Goal: Task Accomplishment & Management: Manage account settings

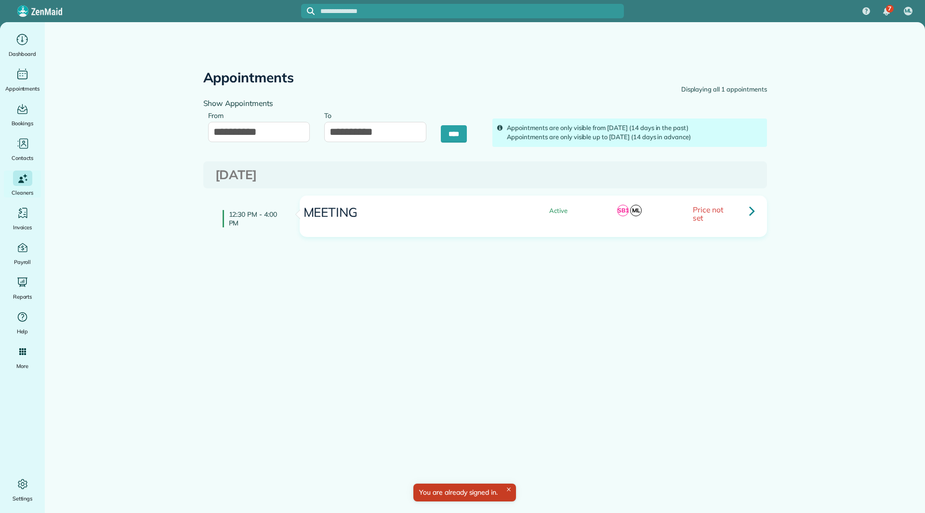
type input "**********"
click at [64, 159] on link "Contacts" at bounding box center [118, 164] width 146 height 17
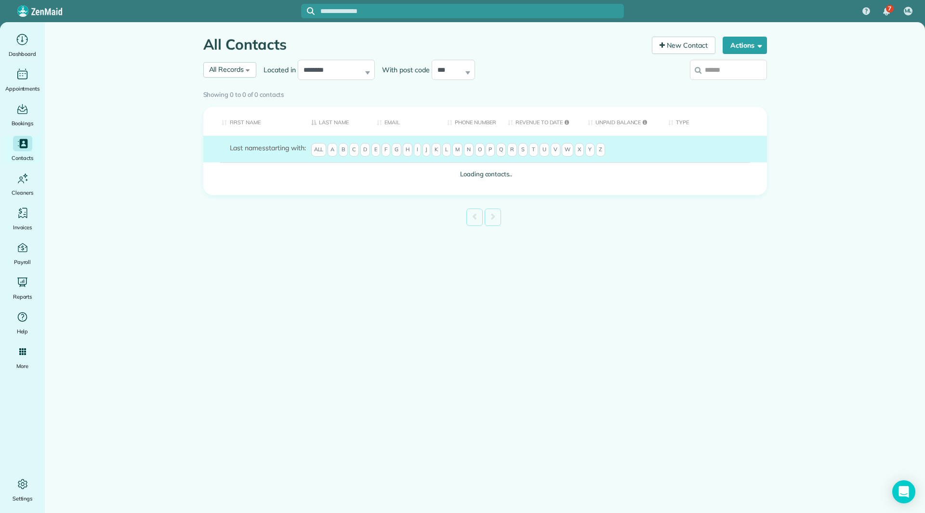
click at [708, 72] on input "search" at bounding box center [728, 70] width 77 height 20
type input "*****"
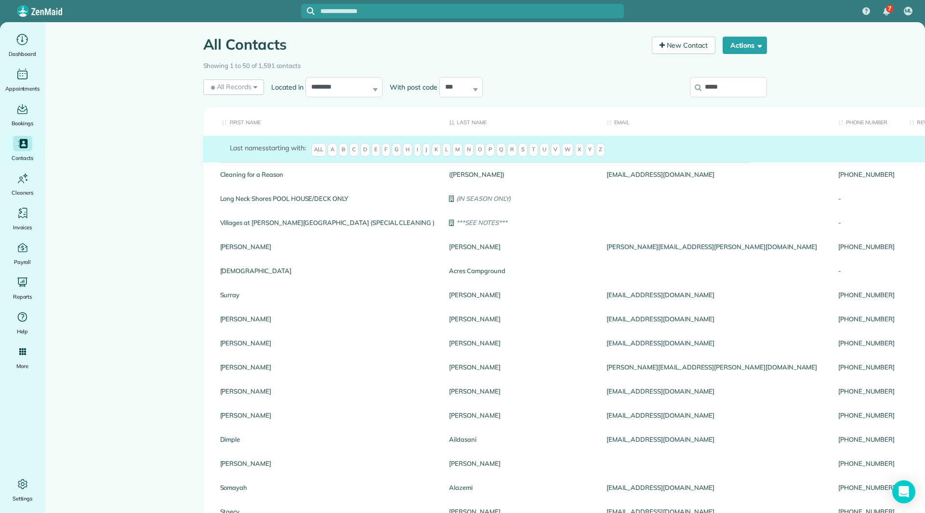
click at [733, 90] on input "*****" at bounding box center [728, 87] width 77 height 20
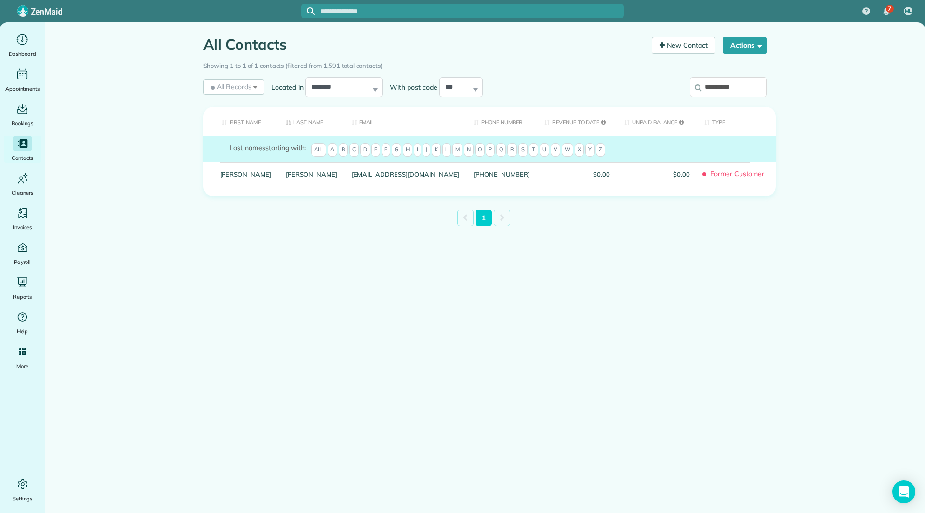
click at [719, 86] on input "**********" at bounding box center [728, 87] width 77 height 20
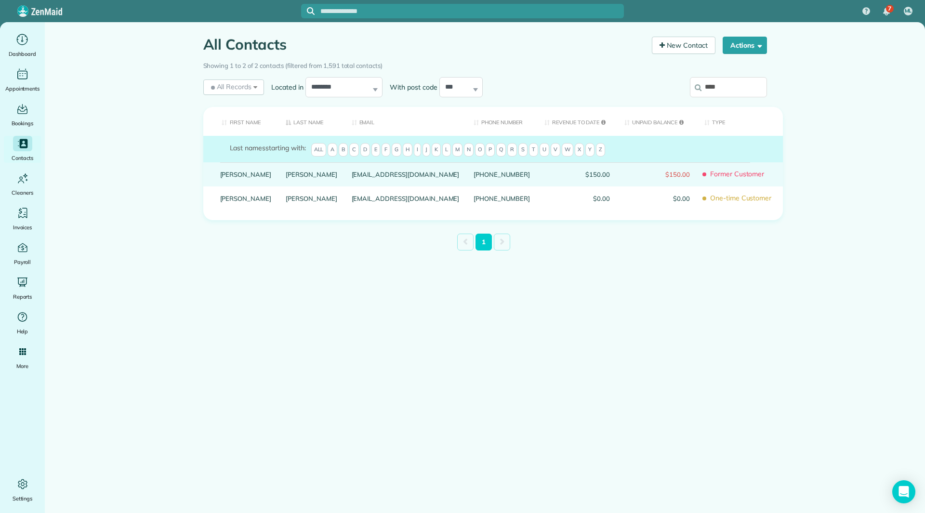
type input "****"
click at [230, 178] on link "Glenna" at bounding box center [246, 174] width 52 height 7
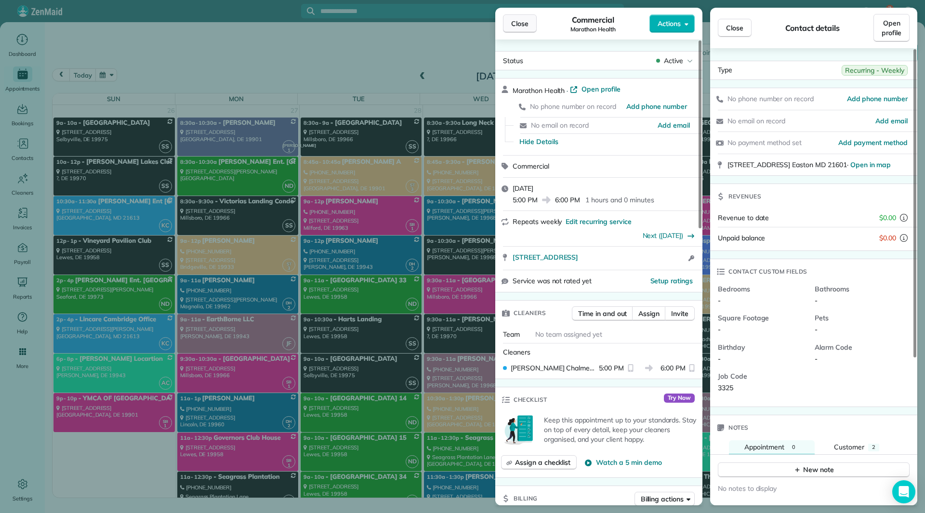
scroll to position [4096, 0]
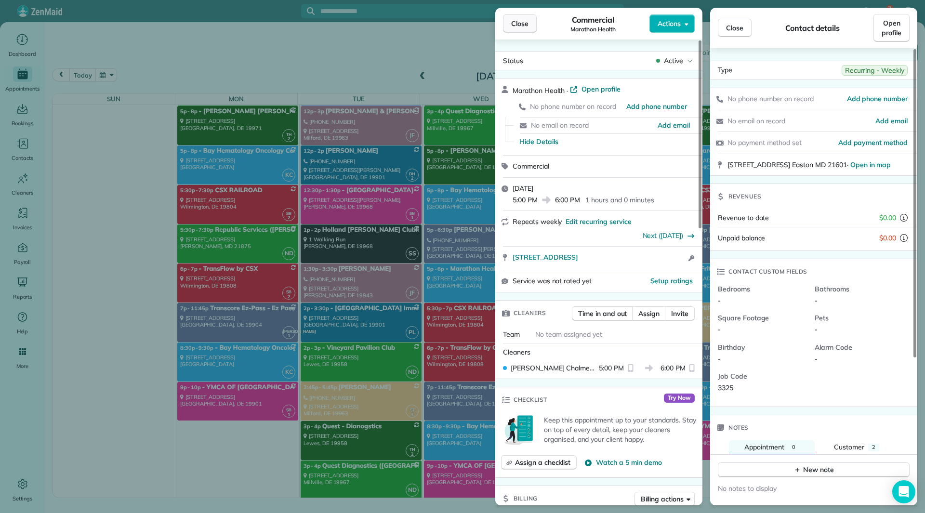
click at [510, 21] on button "Close" at bounding box center [520, 23] width 34 height 18
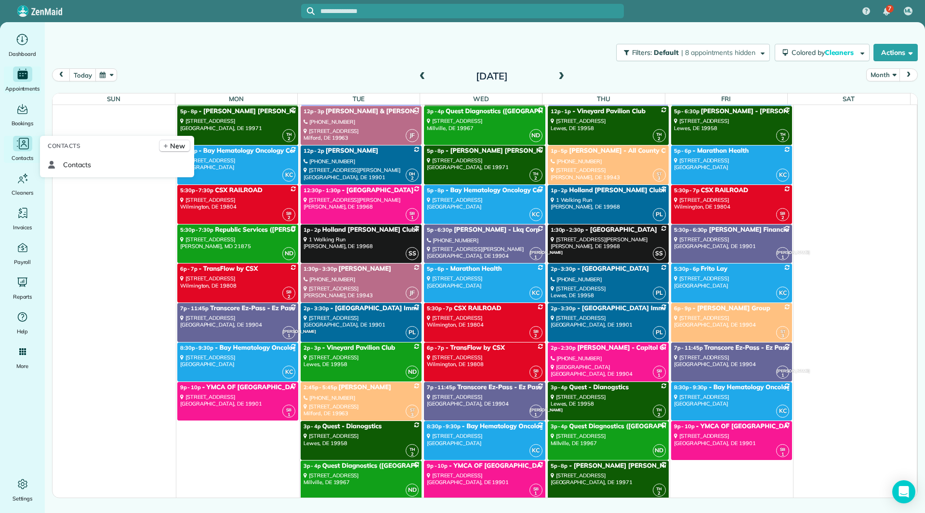
click at [27, 148] on icon "Main" at bounding box center [22, 143] width 14 height 14
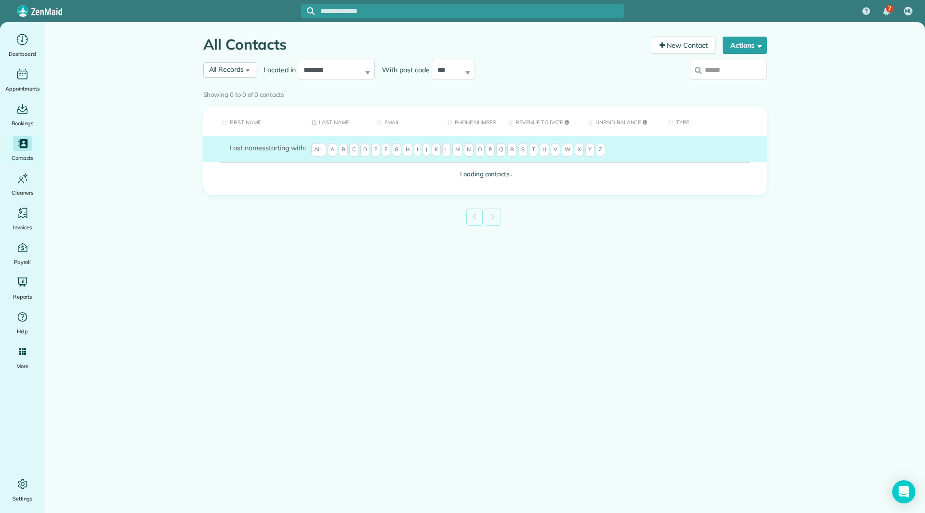
click at [715, 77] on input "search" at bounding box center [728, 70] width 77 height 20
type input "****"
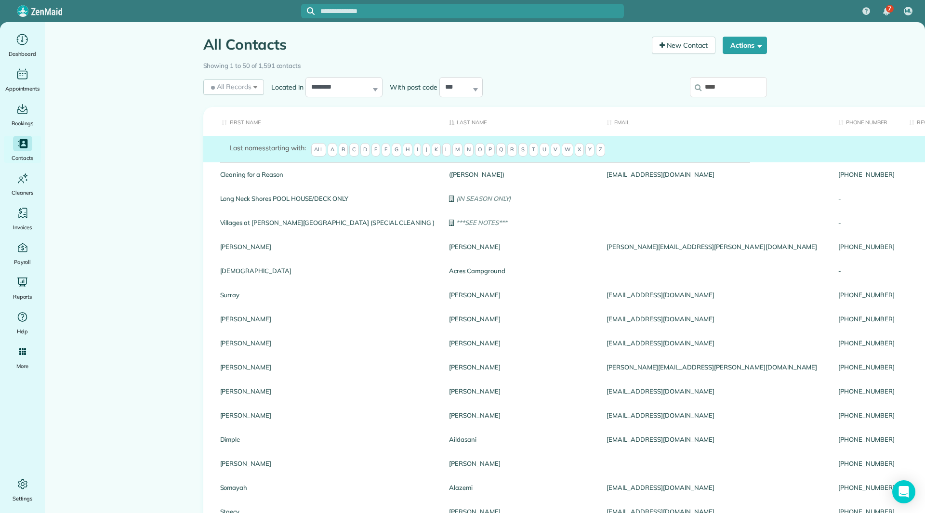
click at [718, 77] on input "****" at bounding box center [728, 87] width 77 height 20
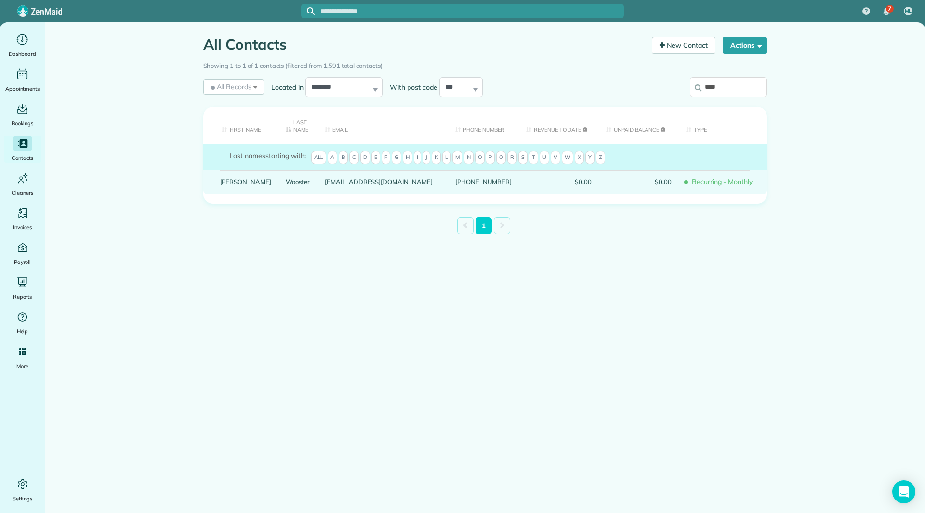
click at [225, 183] on link "Kathleen" at bounding box center [246, 181] width 52 height 7
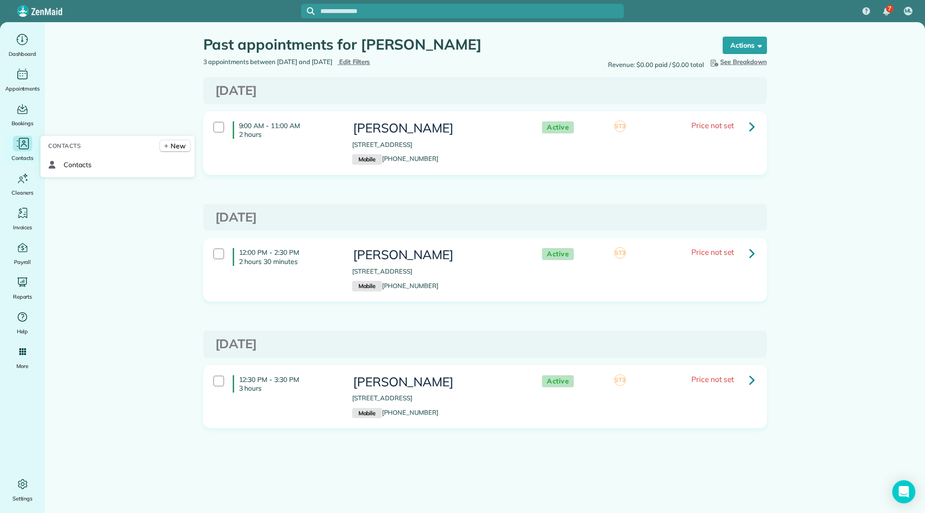
click at [17, 142] on icon "Main" at bounding box center [22, 143] width 14 height 14
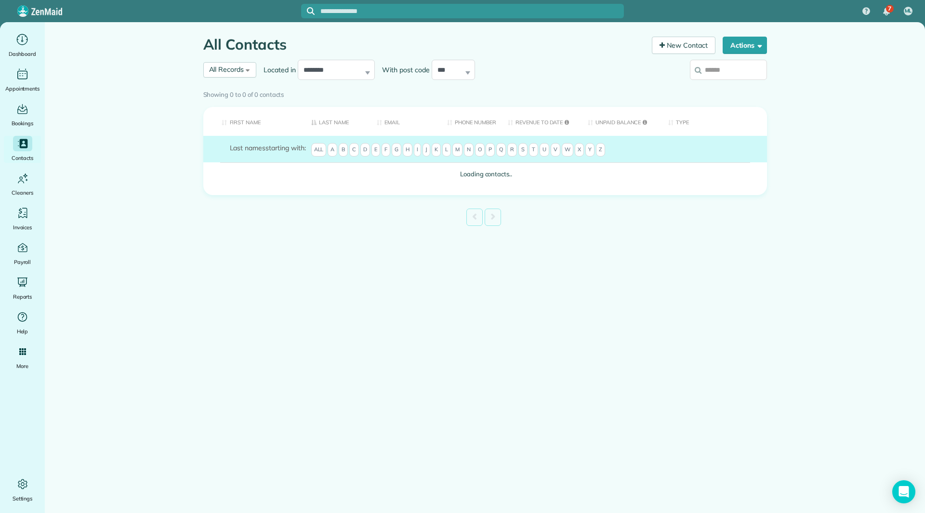
click at [732, 86] on div "Showing 0 to 0 of 0 contacts" at bounding box center [485, 94] width 578 height 17
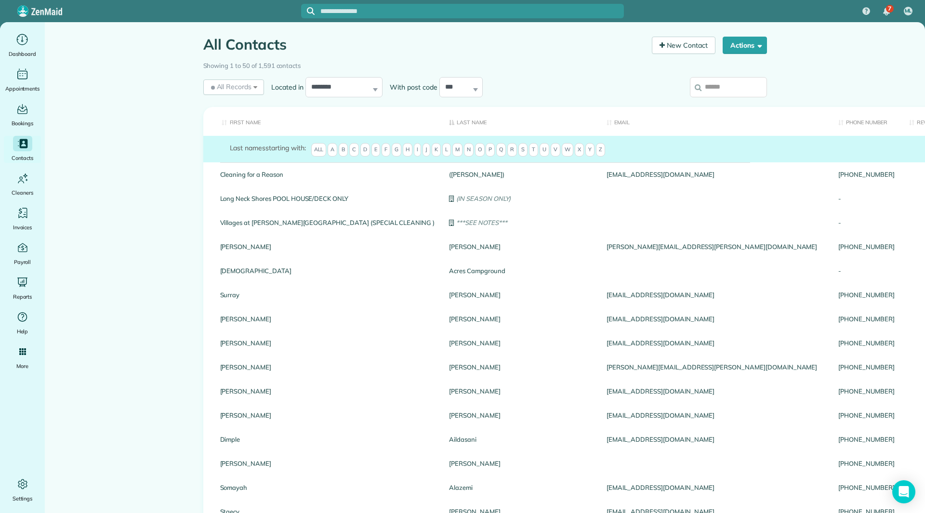
click at [722, 83] on input "search" at bounding box center [728, 87] width 77 height 20
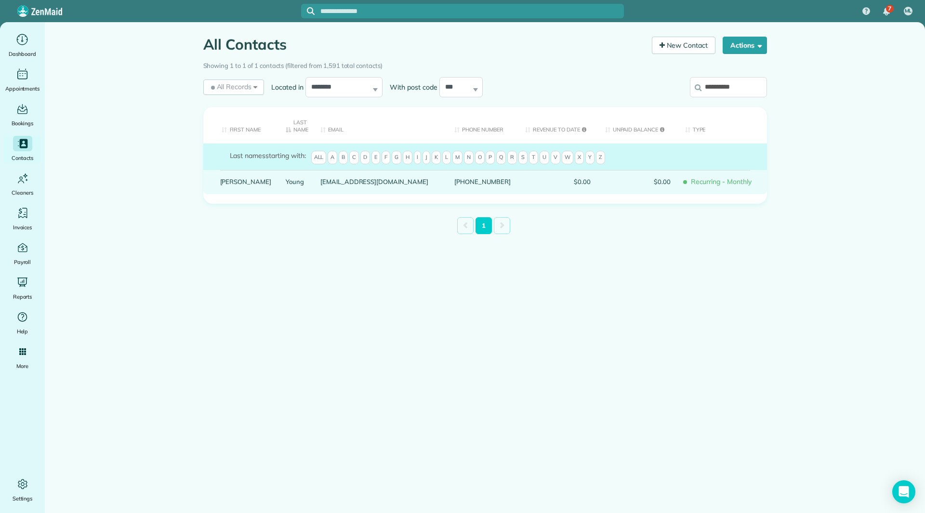
type input "**********"
click at [229, 181] on link "Mary" at bounding box center [246, 181] width 52 height 7
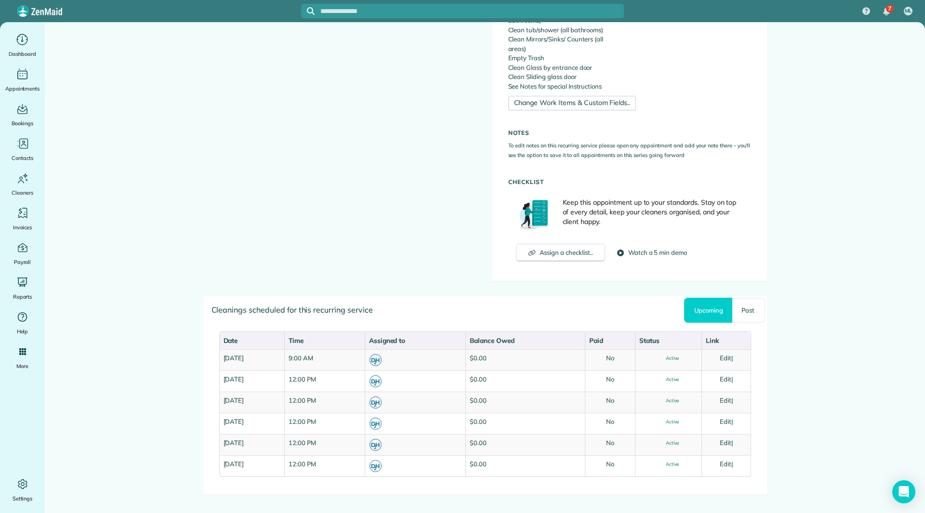
scroll to position [484, 0]
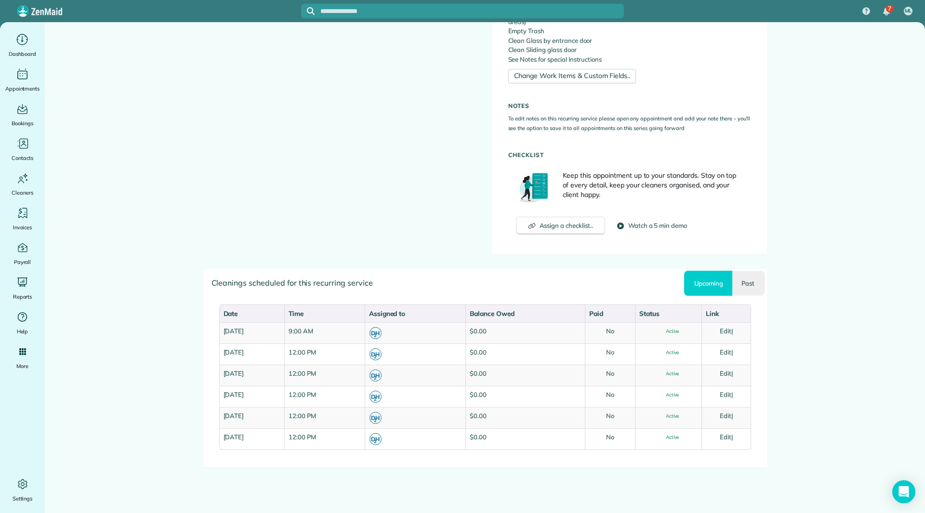
click at [756, 288] on link "Past" at bounding box center [748, 283] width 32 height 25
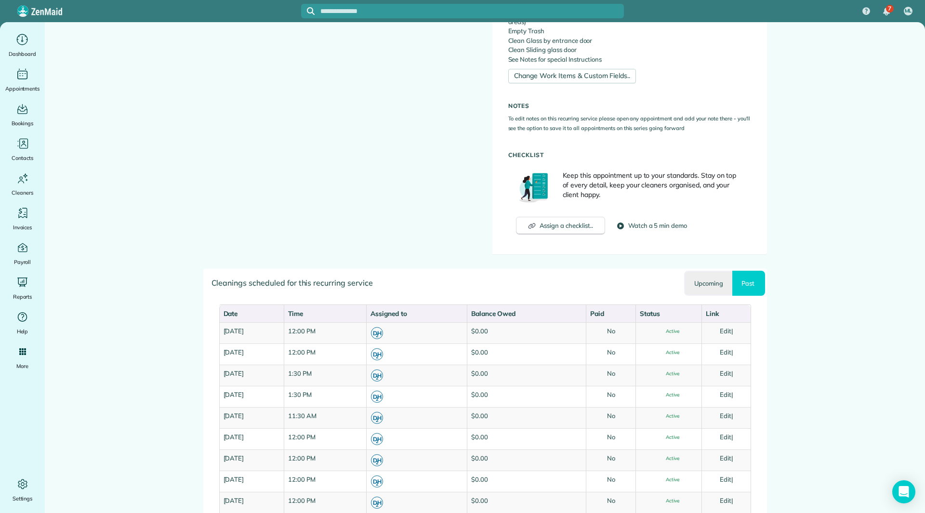
click at [693, 294] on link "Upcoming" at bounding box center [708, 283] width 48 height 25
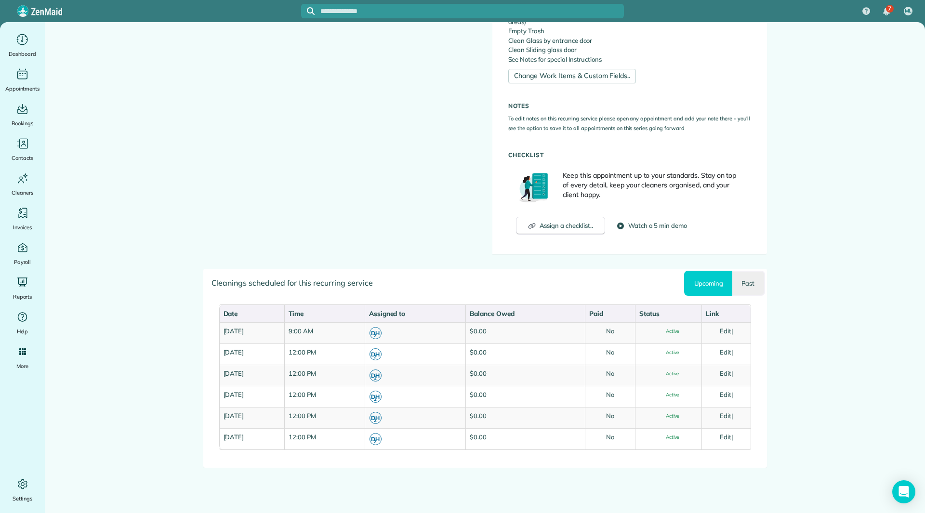
click at [750, 282] on link "Past" at bounding box center [748, 283] width 32 height 25
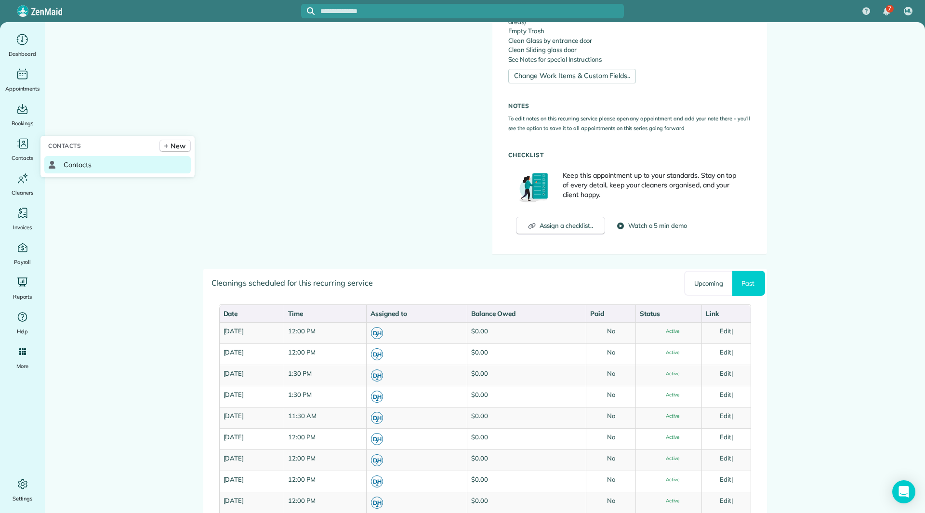
click at [68, 160] on span "Contacts" at bounding box center [78, 165] width 28 height 10
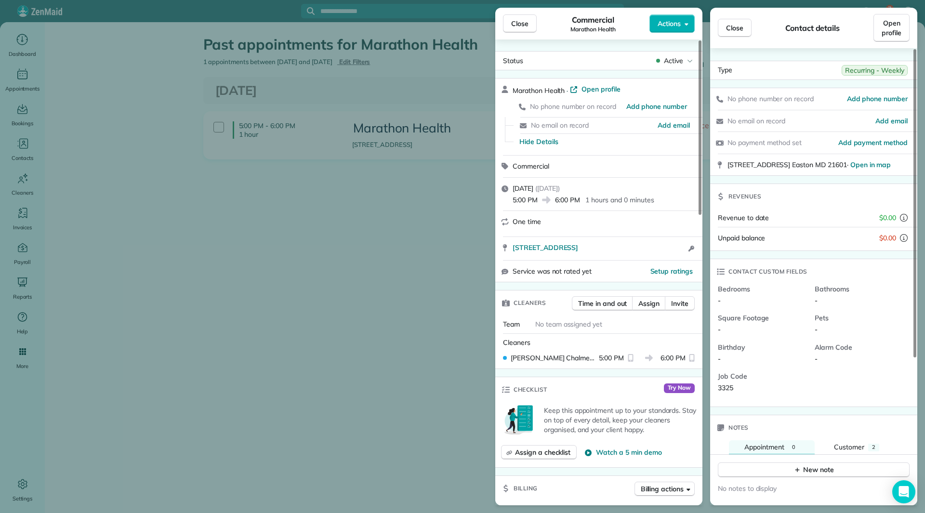
click at [43, 73] on div "Close Commercial Marathon Health Actions Status Active Marathon Health · Open p…" at bounding box center [462, 256] width 925 height 513
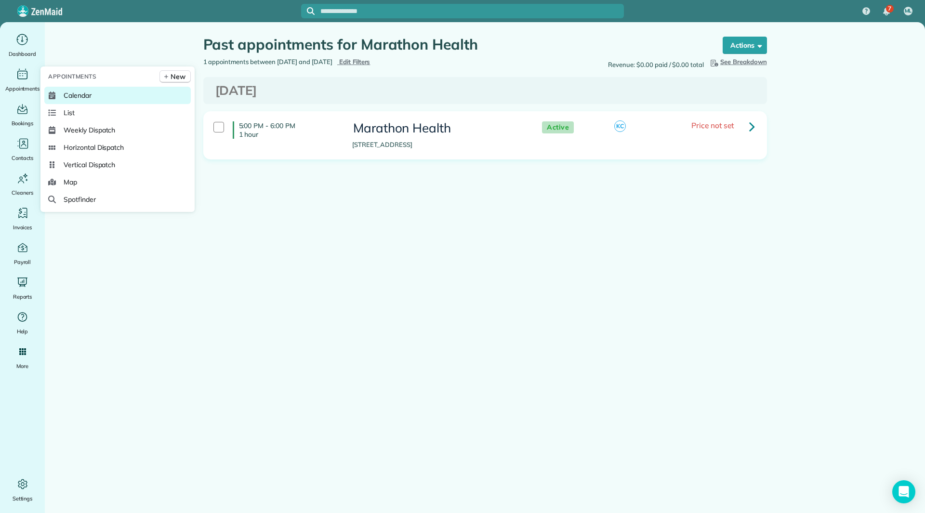
click at [60, 96] on link "Calendar" at bounding box center [117, 95] width 146 height 17
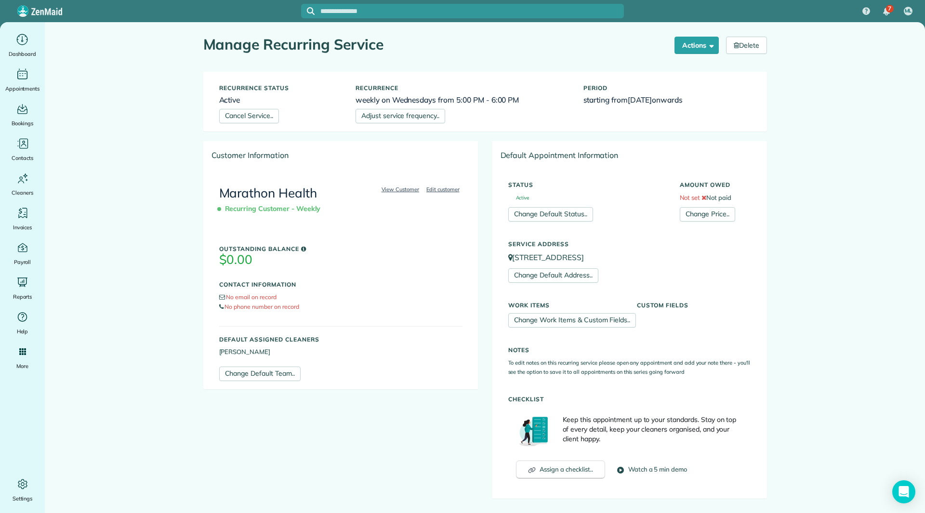
scroll to position [337, 0]
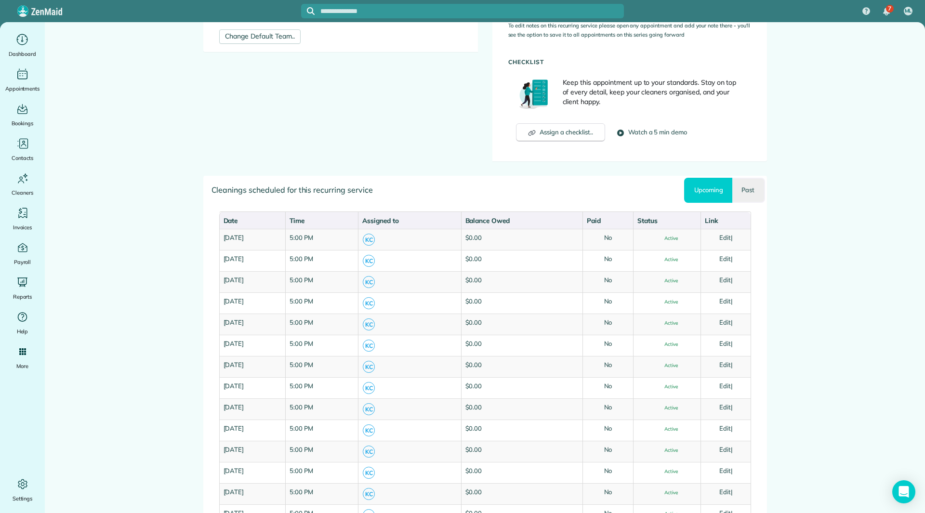
click at [743, 183] on link "Past" at bounding box center [748, 190] width 32 height 25
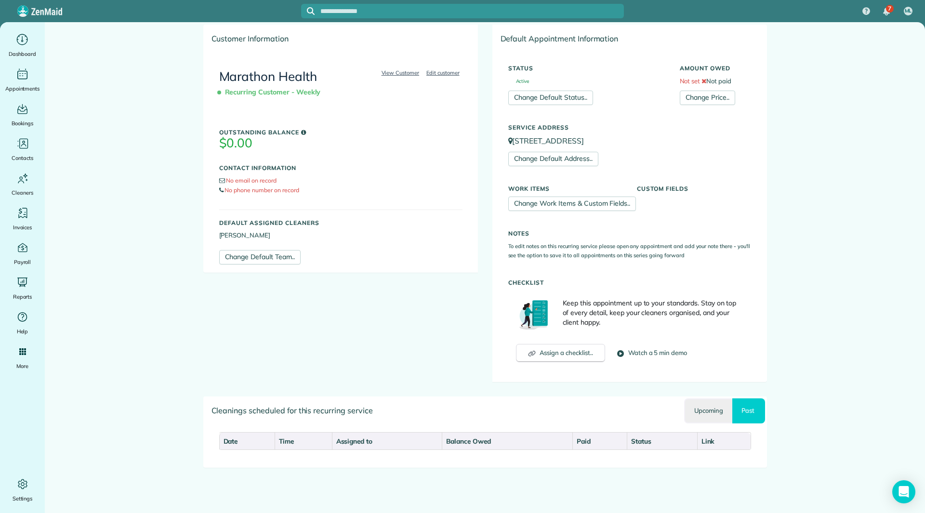
click at [694, 406] on link "Upcoming" at bounding box center [708, 410] width 48 height 25
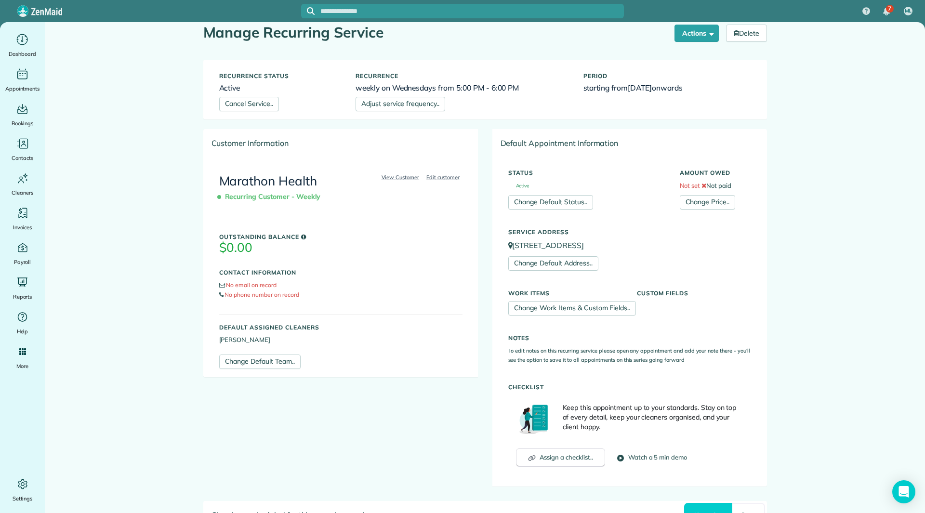
scroll to position [0, 0]
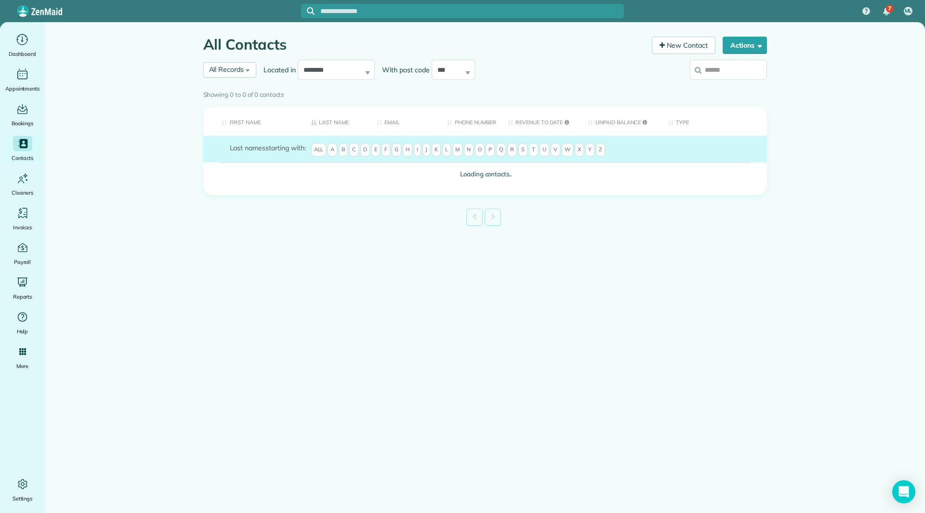
click at [716, 74] on input "search" at bounding box center [728, 70] width 77 height 20
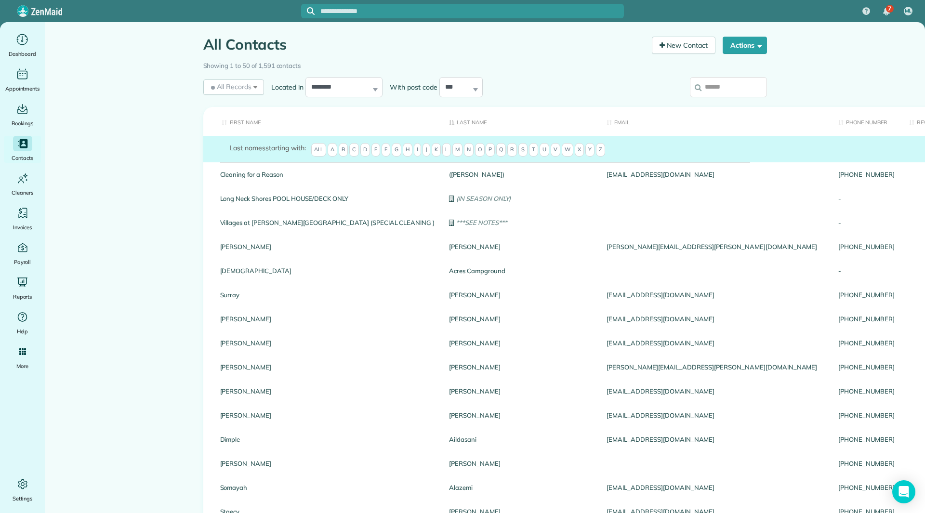
click at [697, 84] on icon at bounding box center [698, 87] width 7 height 7
click at [697, 83] on input "search" at bounding box center [728, 87] width 77 height 20
click at [702, 84] on input "search" at bounding box center [728, 87] width 77 height 20
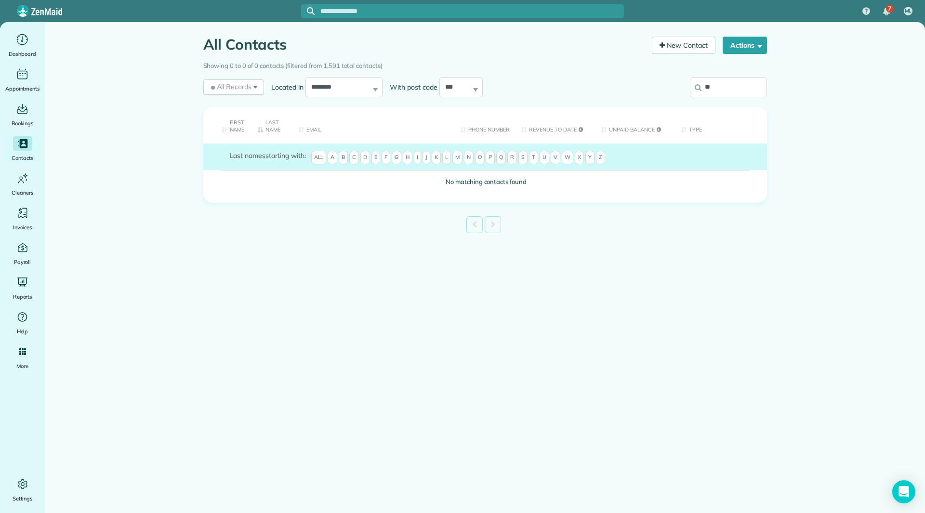
type input "*"
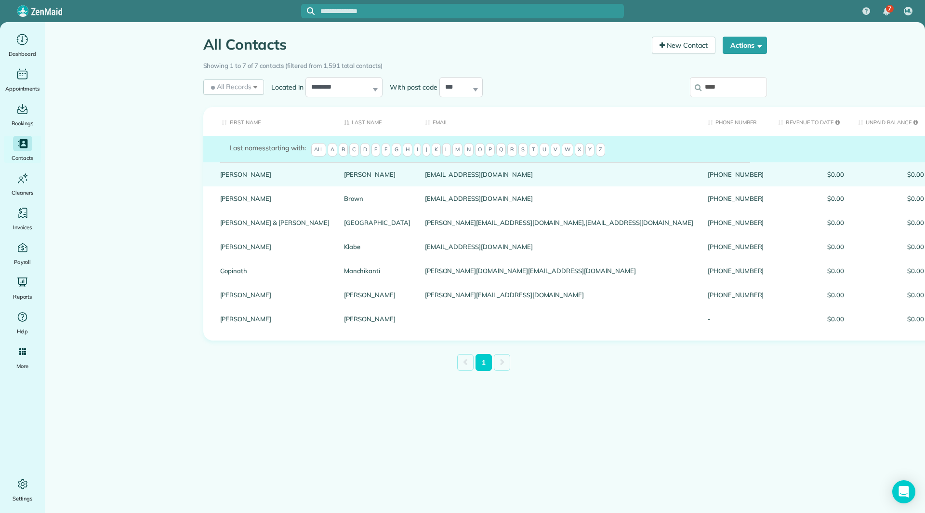
type input "****"
click at [230, 178] on link "Nathan" at bounding box center [275, 174] width 110 height 7
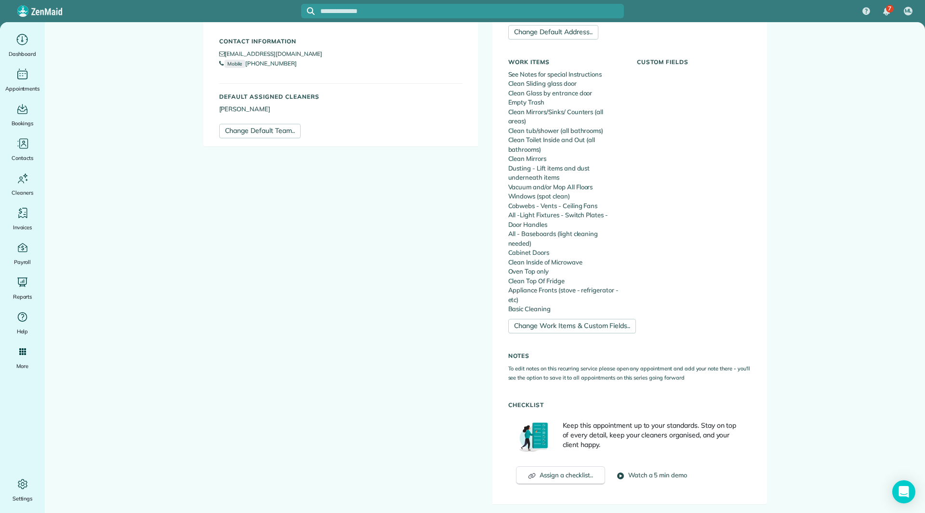
scroll to position [434, 0]
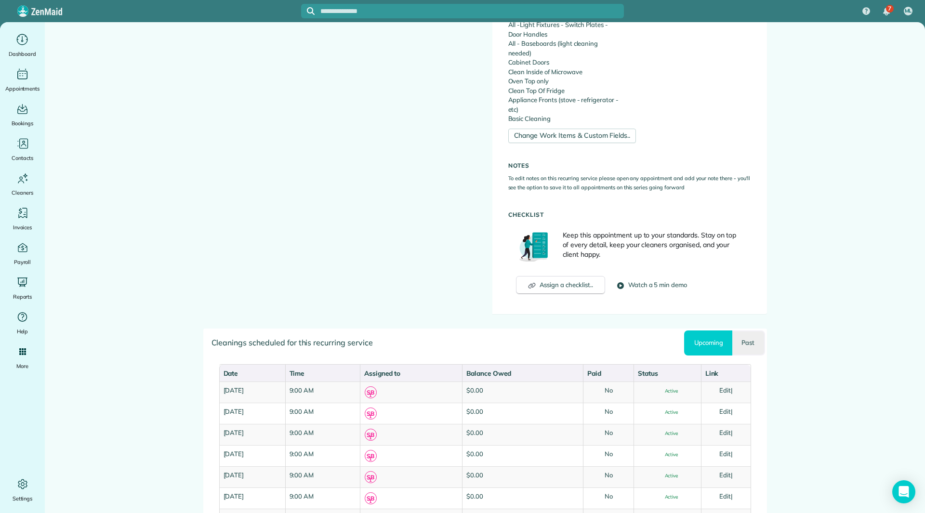
click at [740, 334] on link "Past" at bounding box center [748, 343] width 32 height 25
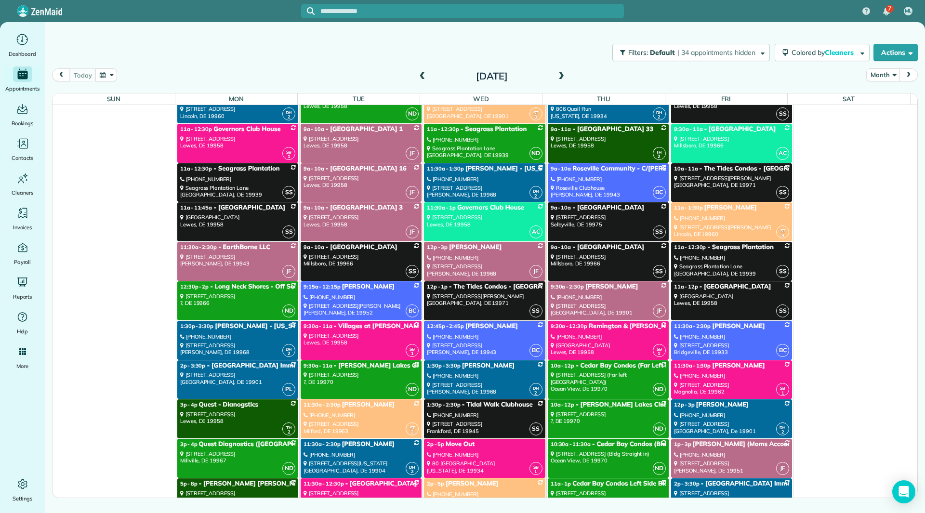
scroll to position [3662, 0]
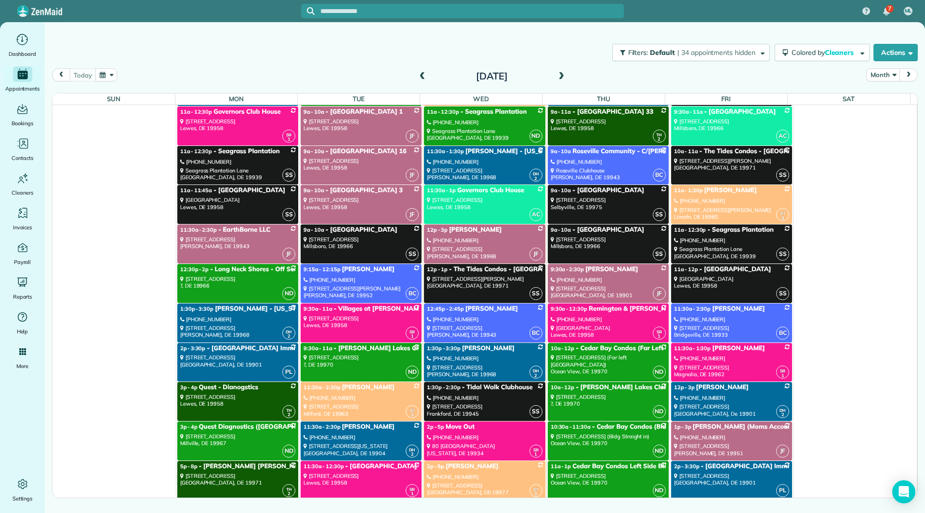
click at [445, 363] on link "DH 2 1:30p - 3:30p Brian Lonergan (732) 740-6856 106 Wagamons Boulevard Milton,…" at bounding box center [484, 362] width 121 height 39
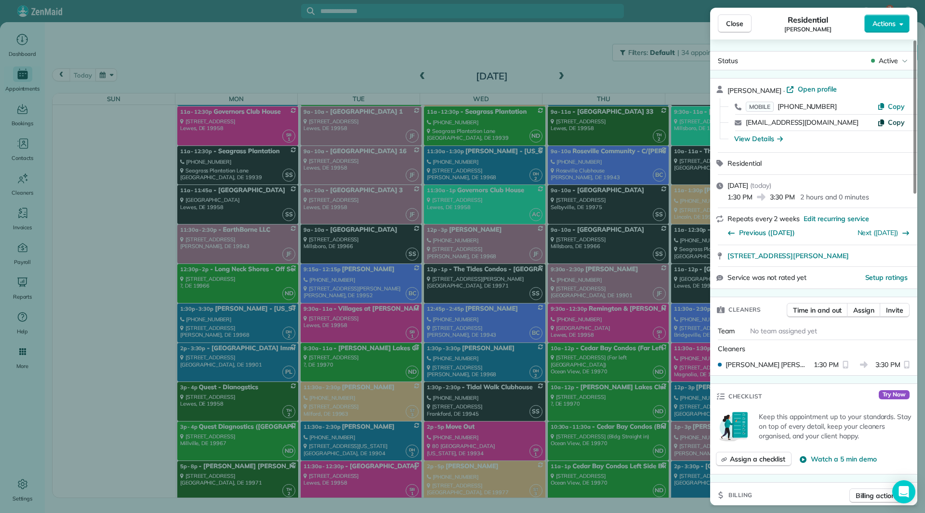
click at [899, 123] on span "Copy" at bounding box center [896, 122] width 17 height 9
click at [735, 27] on span "Close" at bounding box center [734, 24] width 17 height 10
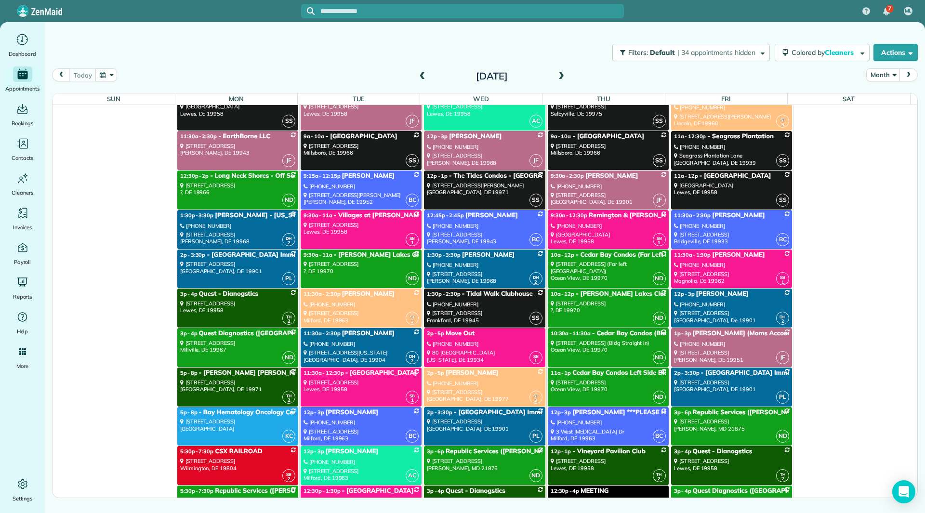
scroll to position [3758, 0]
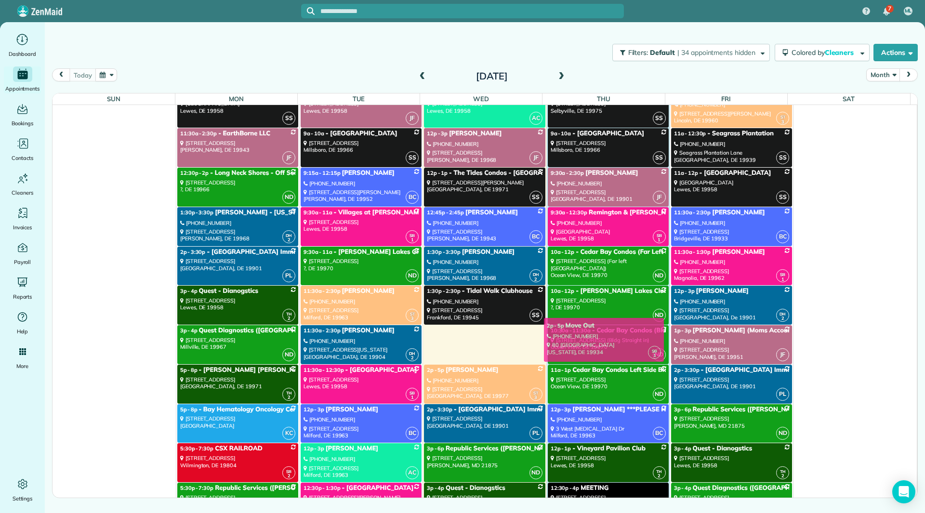
drag, startPoint x: 491, startPoint y: 335, endPoint x: 614, endPoint y: 328, distance: 123.1
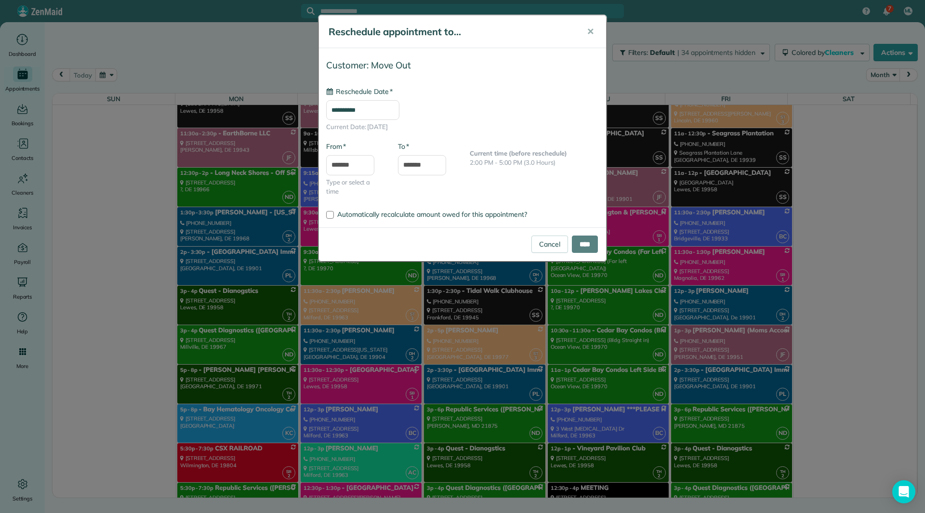
scroll to position [4180, 0]
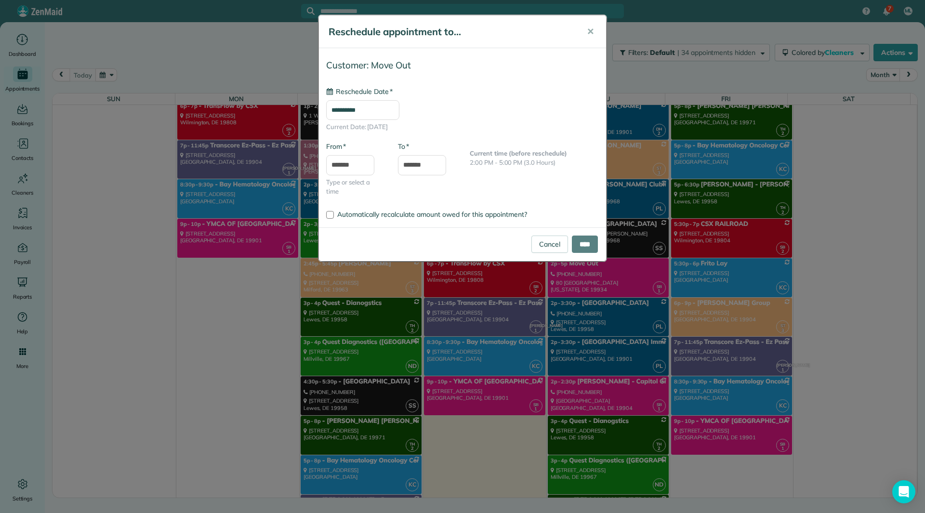
type input "**********"
click at [572, 245] on input "****" at bounding box center [585, 244] width 26 height 17
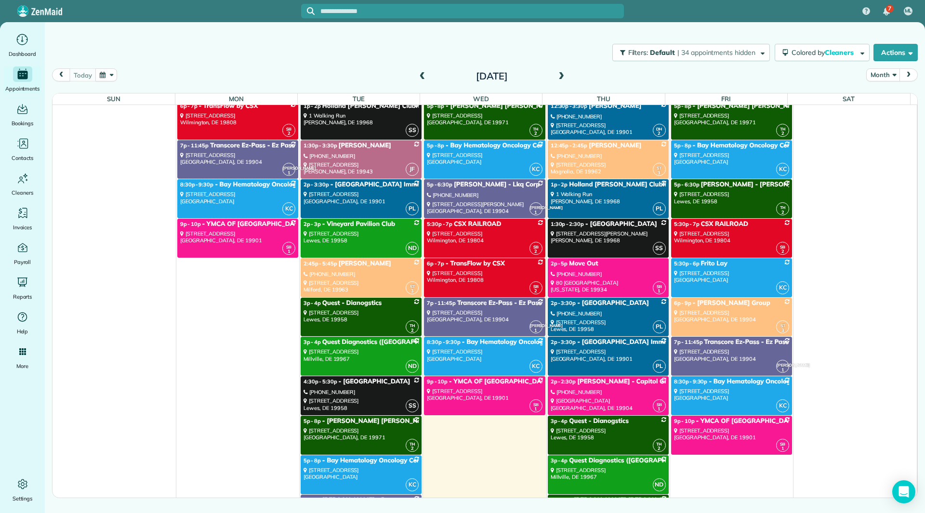
click at [594, 270] on link "SB 1 2p - 5p Move Out (713) 376-7526 80 Tidbury Crossing Wyoming, DE 19934" at bounding box center [608, 277] width 121 height 39
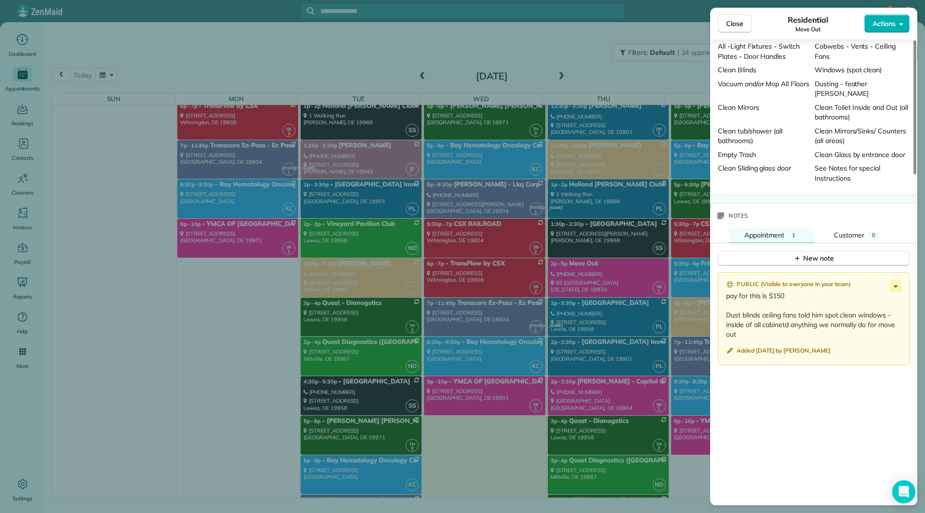
scroll to position [870, 0]
click at [795, 253] on icon "button" at bounding box center [798, 257] width 8 height 8
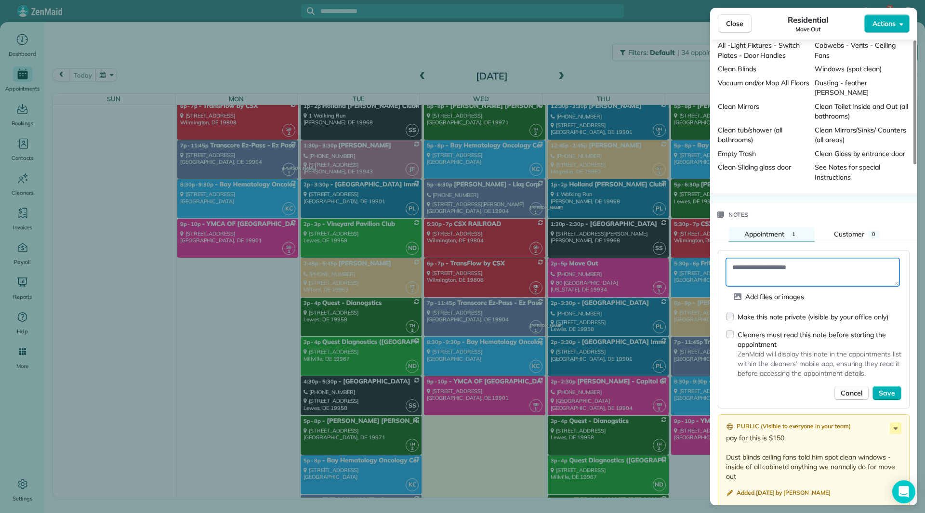
click at [783, 258] on textarea at bounding box center [812, 272] width 173 height 28
type textarea "*"
type textarea "**********"
click at [893, 388] on span "Save" at bounding box center [887, 393] width 16 height 10
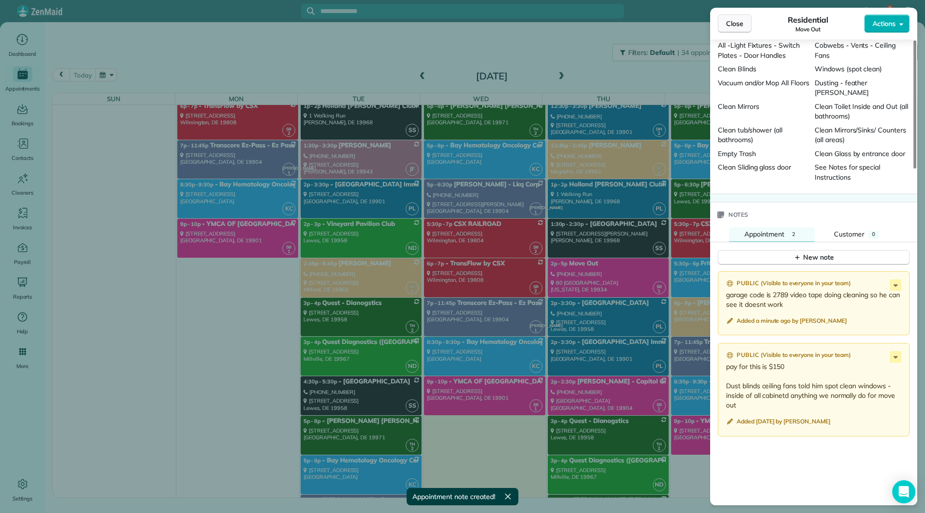
click at [730, 23] on span "Close" at bounding box center [734, 24] width 17 height 10
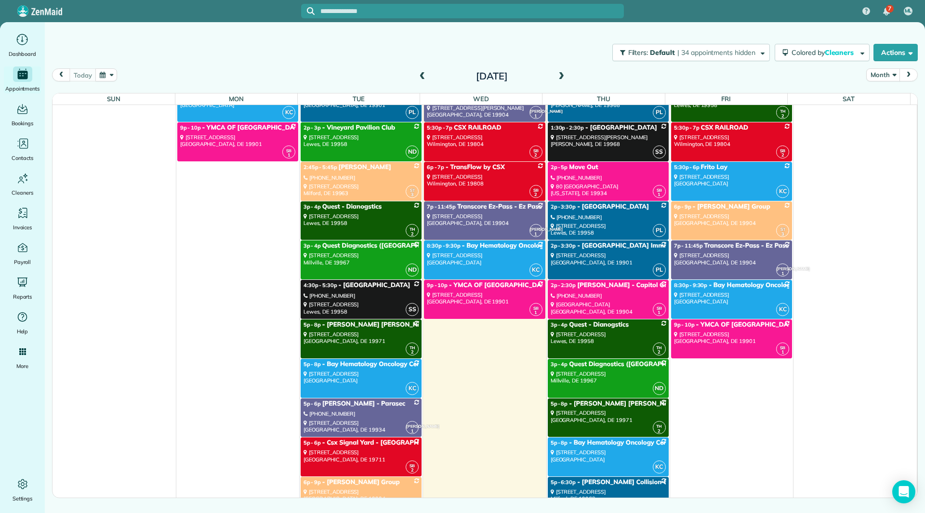
scroll to position [4325, 0]
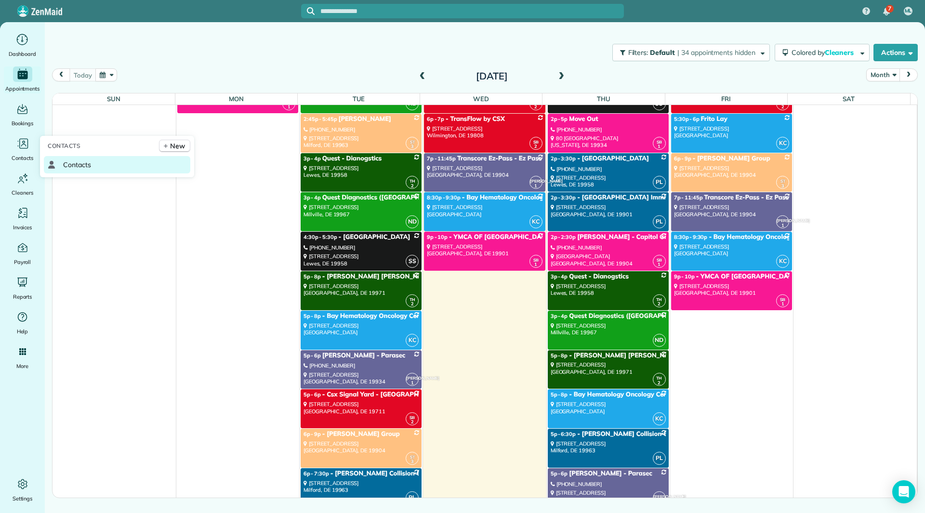
click at [82, 165] on span "Contacts" at bounding box center [77, 165] width 28 height 10
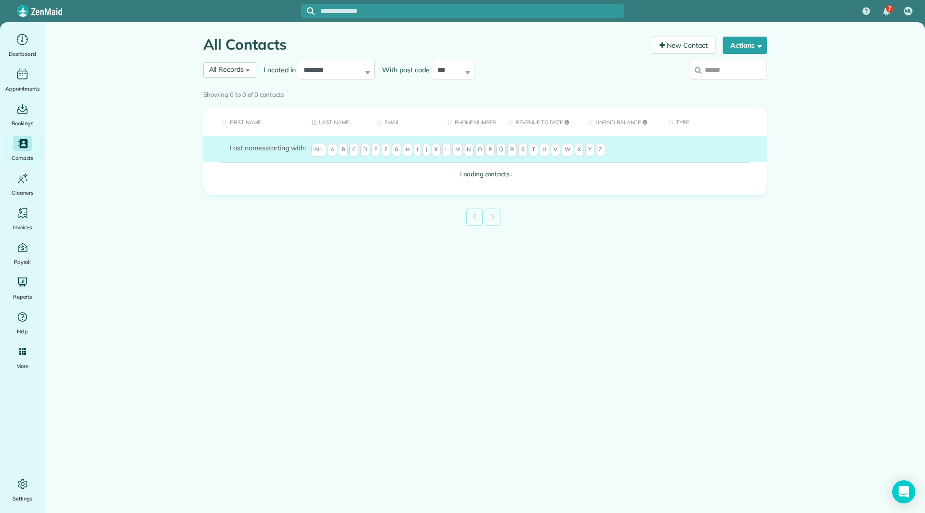
click at [714, 72] on input "search" at bounding box center [728, 70] width 77 height 20
type input "*"
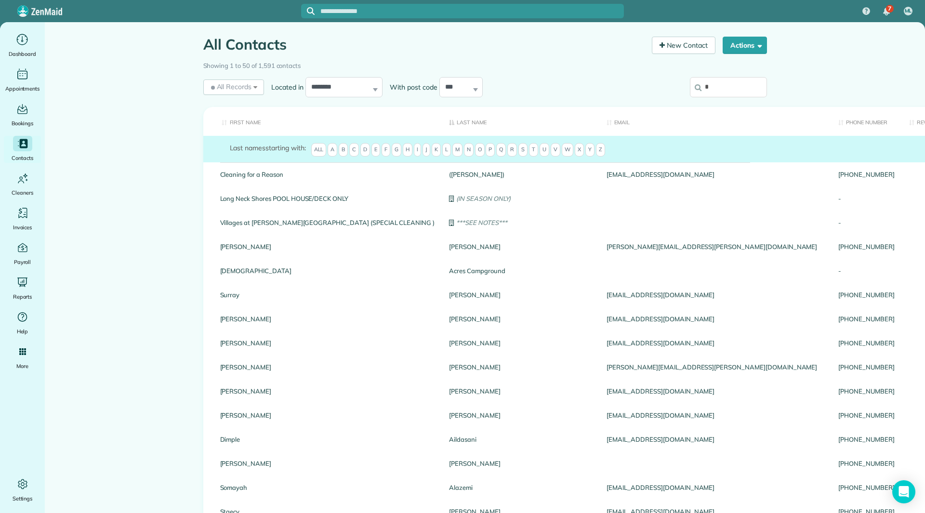
click at [717, 88] on input "*" at bounding box center [728, 87] width 77 height 20
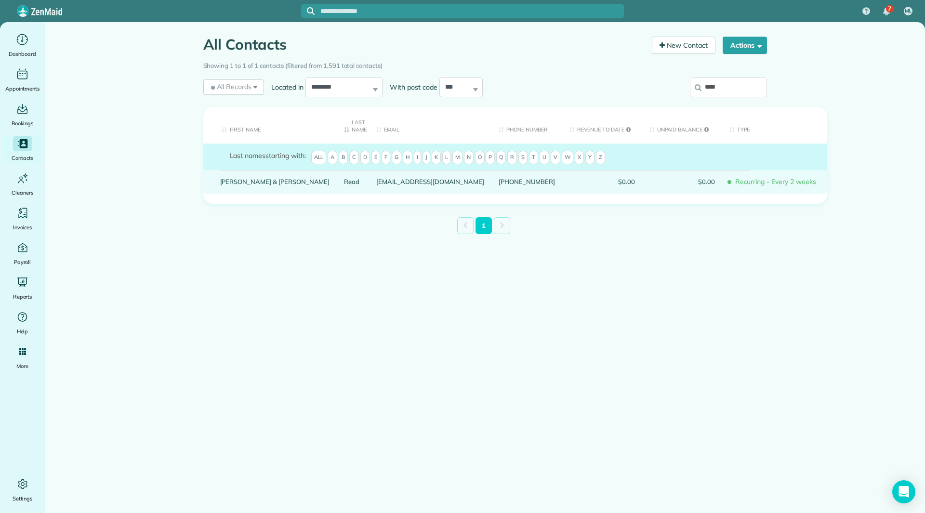
type input "****"
click at [229, 183] on link "Kristine & Kimberly" at bounding box center [275, 181] width 110 height 7
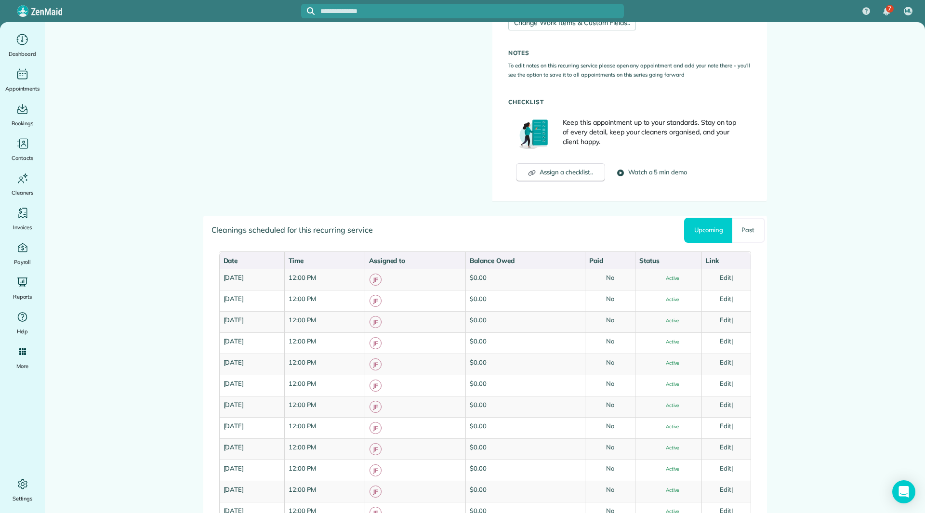
scroll to position [578, 0]
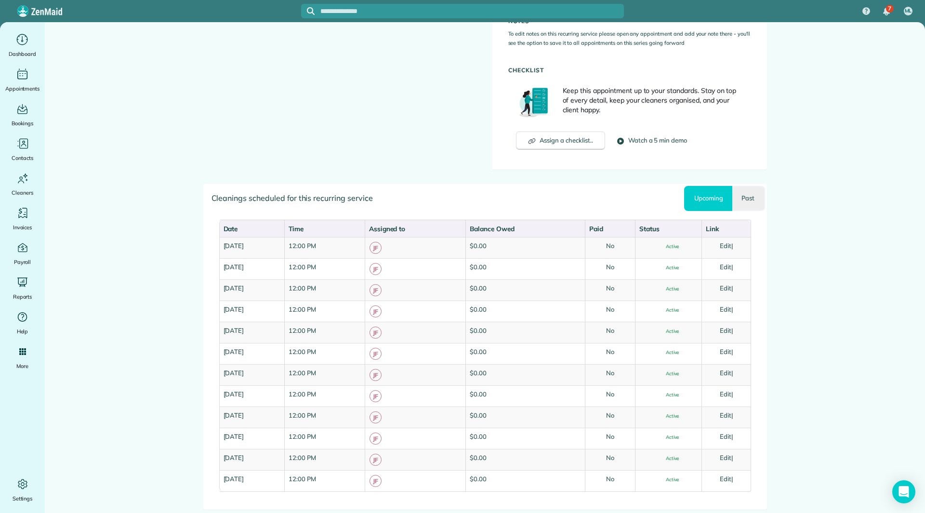
click at [738, 193] on link "Past" at bounding box center [748, 198] width 32 height 25
